Goal: Task Accomplishment & Management: Complete application form

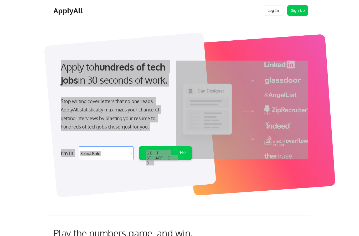
select select ""product""
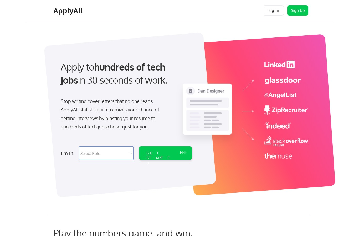
click at [116, 151] on select "Select Role Software Engineering Product Management Customer Success Sales UI/U…" at bounding box center [106, 154] width 55 height 14
select select ""product""
click at [171, 152] on div "GET STARTED" at bounding box center [160, 158] width 28 height 15
select select ""product""
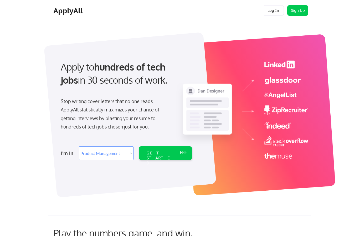
select select ""product""
click at [163, 157] on div "GET STARTED" at bounding box center [160, 154] width 33 height 14
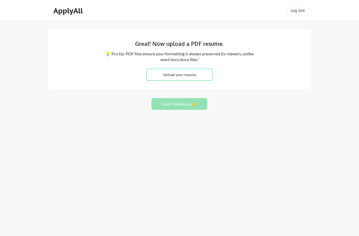
click at [199, 71] on input "file" at bounding box center [179, 74] width 65 height 11
